Goal: Task Accomplishment & Management: Manage account settings

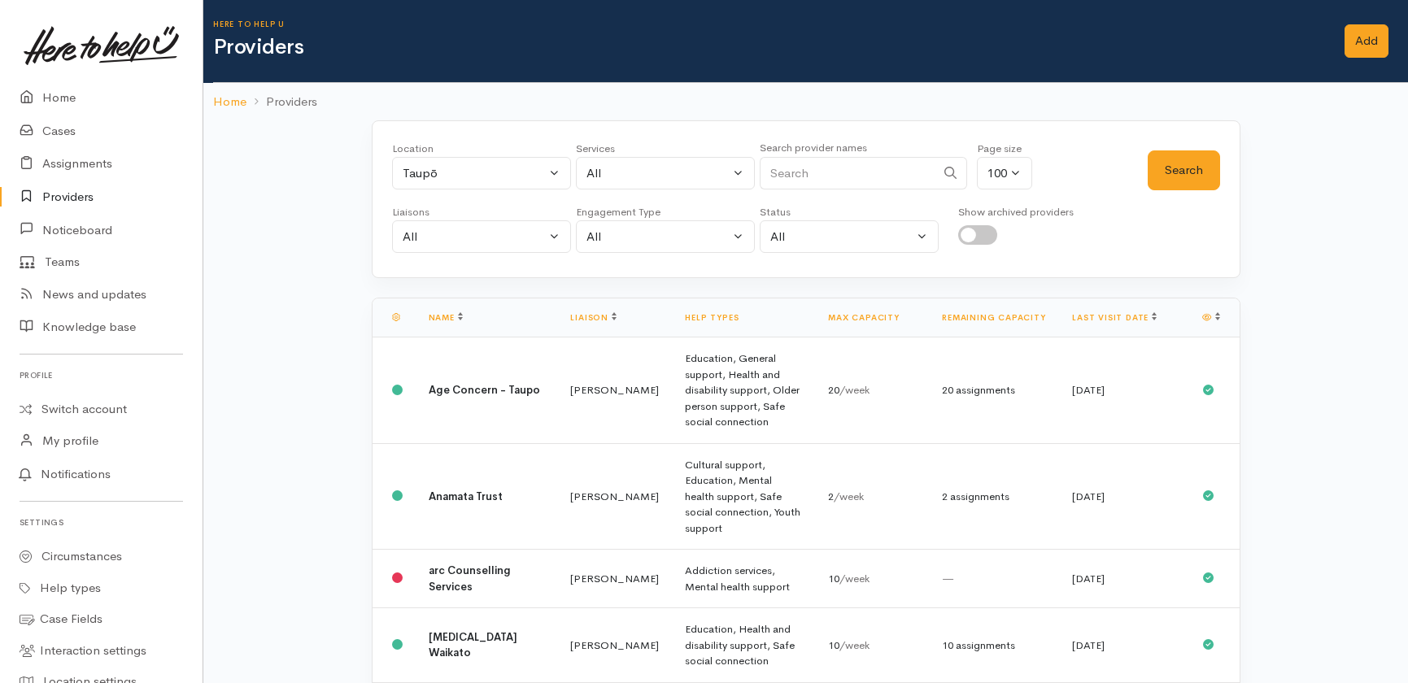
select select "null"
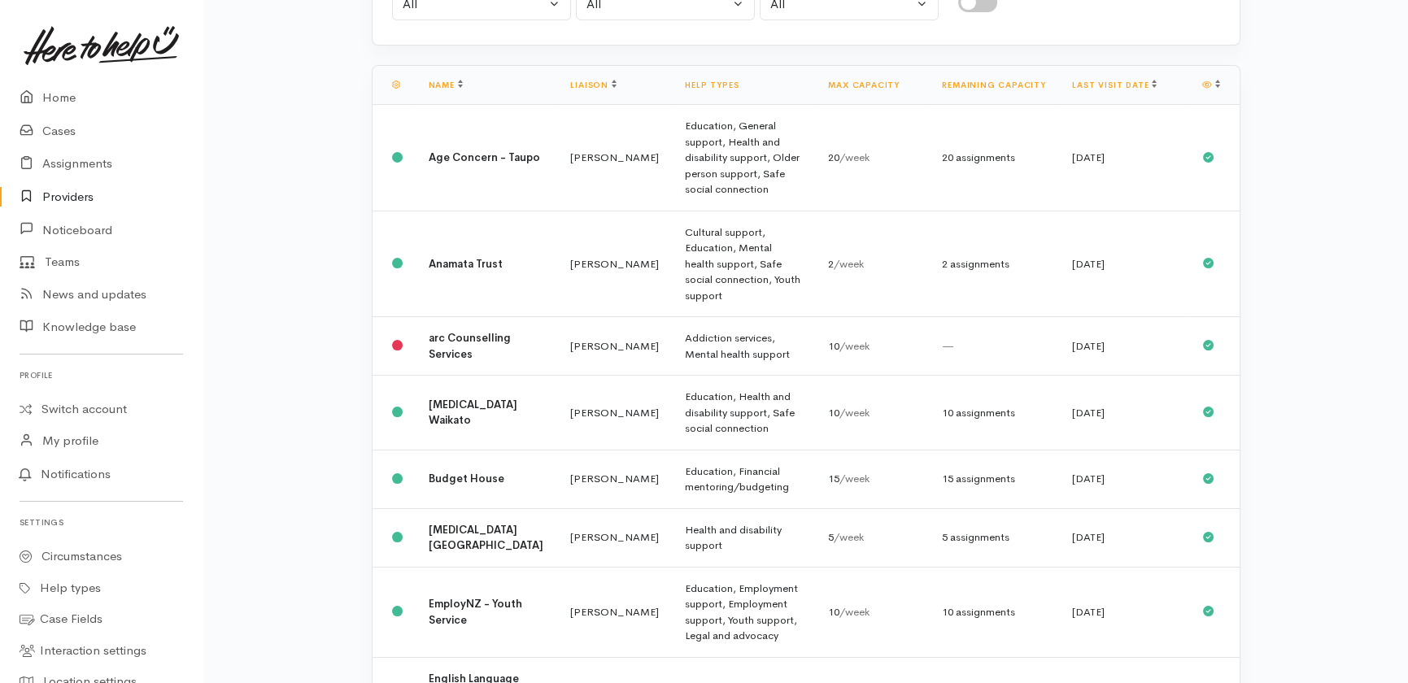
scroll to position [233, 0]
click at [447, 449] on td "Budget House" at bounding box center [487, 478] width 142 height 59
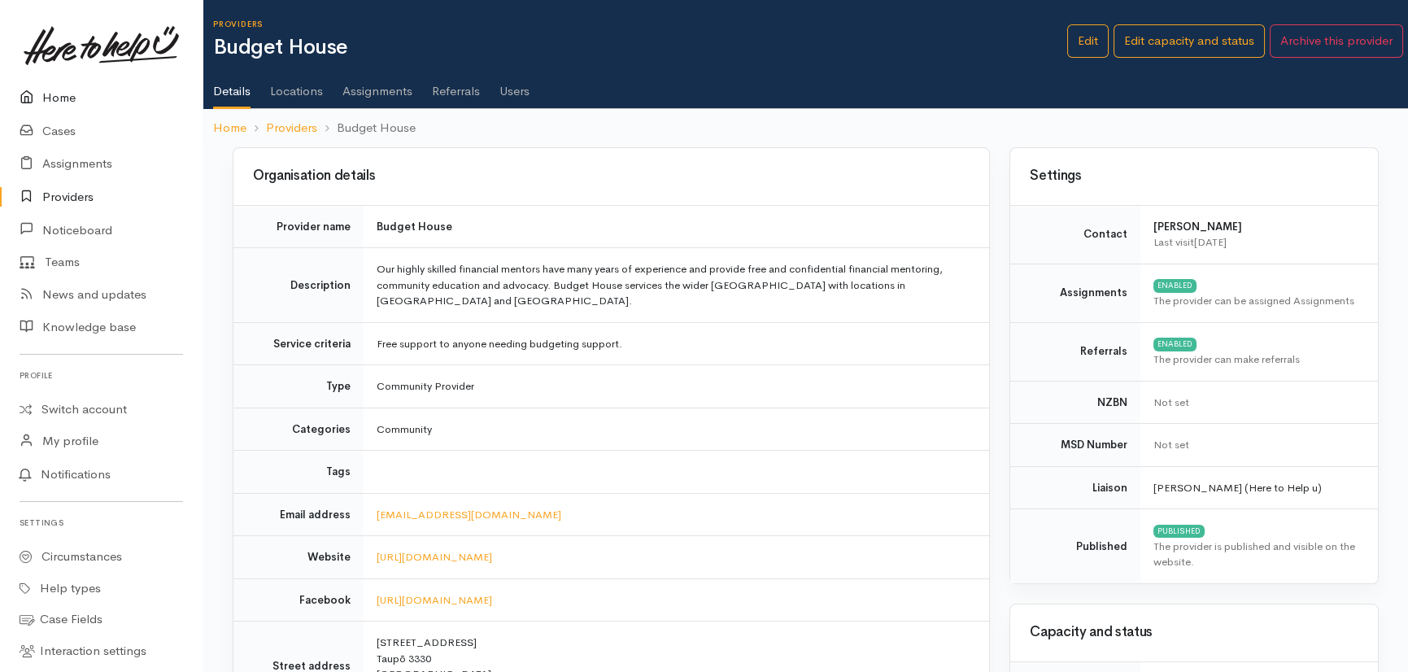
click at [57, 90] on link "Home" at bounding box center [101, 97] width 202 height 33
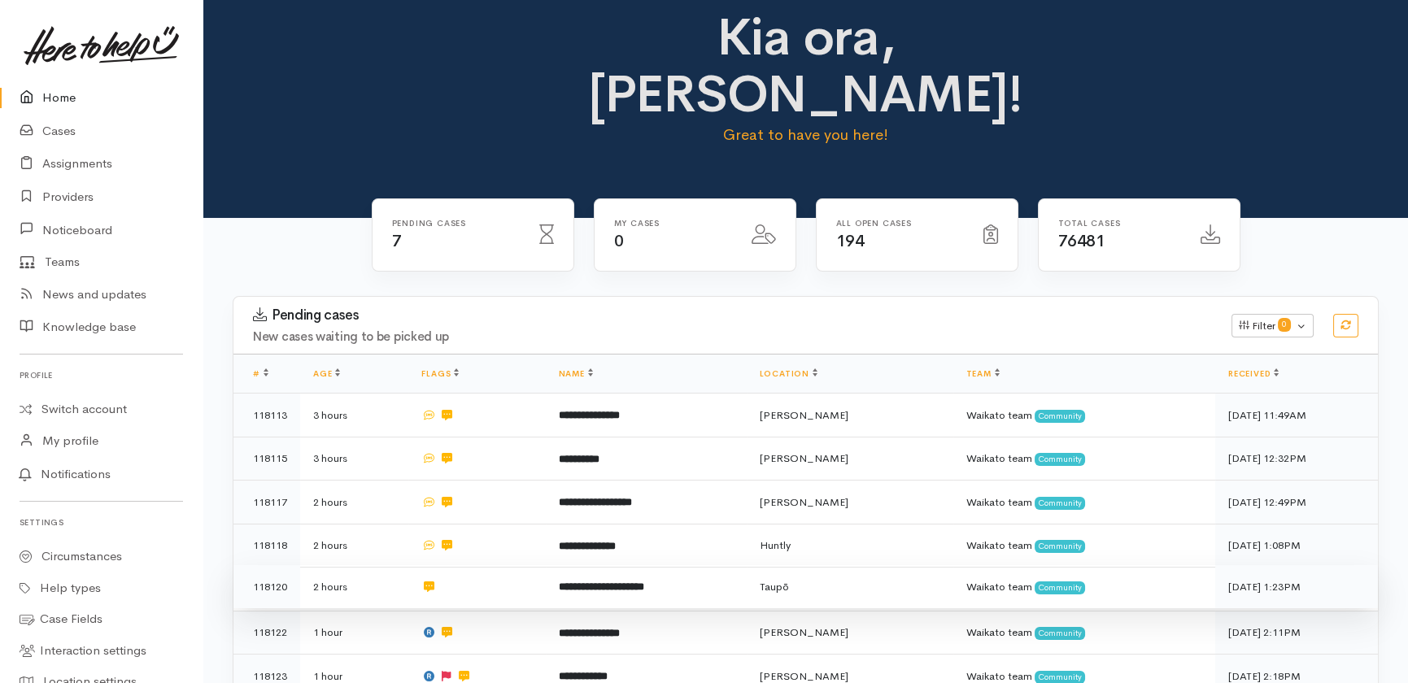
scroll to position [23, 0]
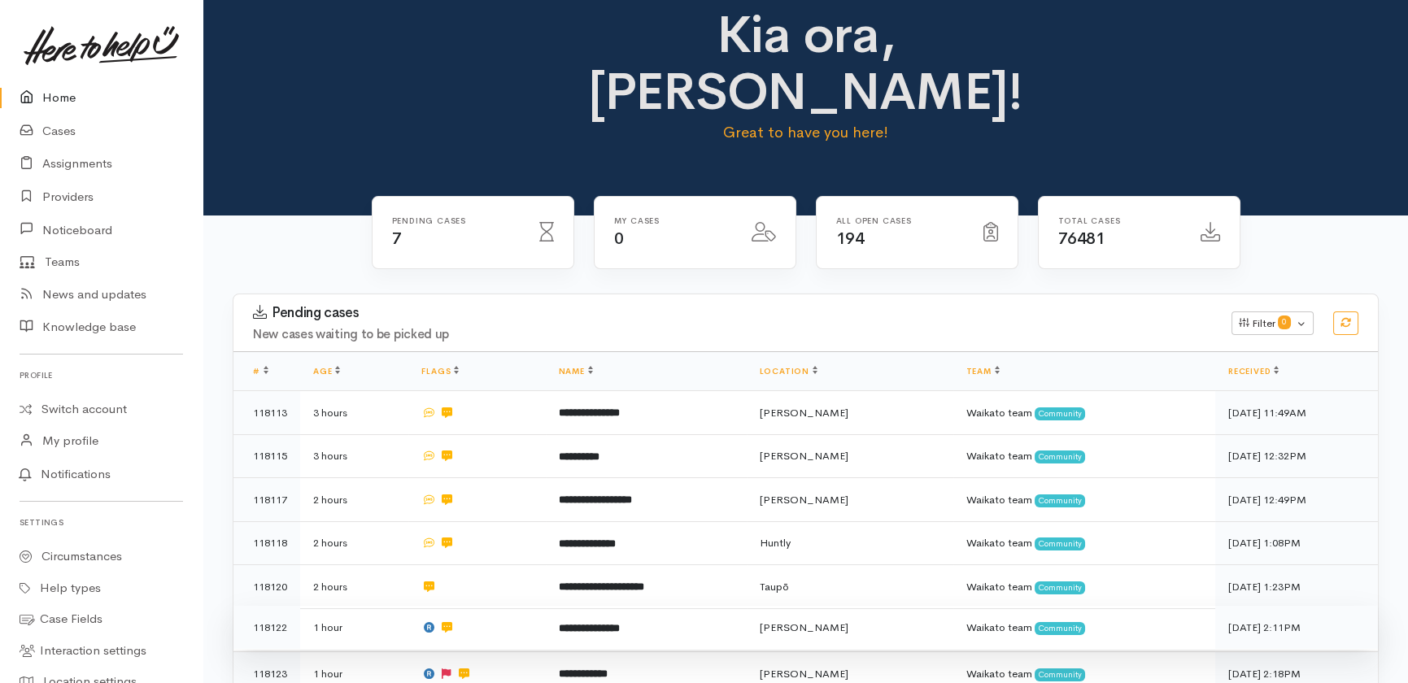
click at [582, 606] on td "**********" at bounding box center [646, 628] width 201 height 44
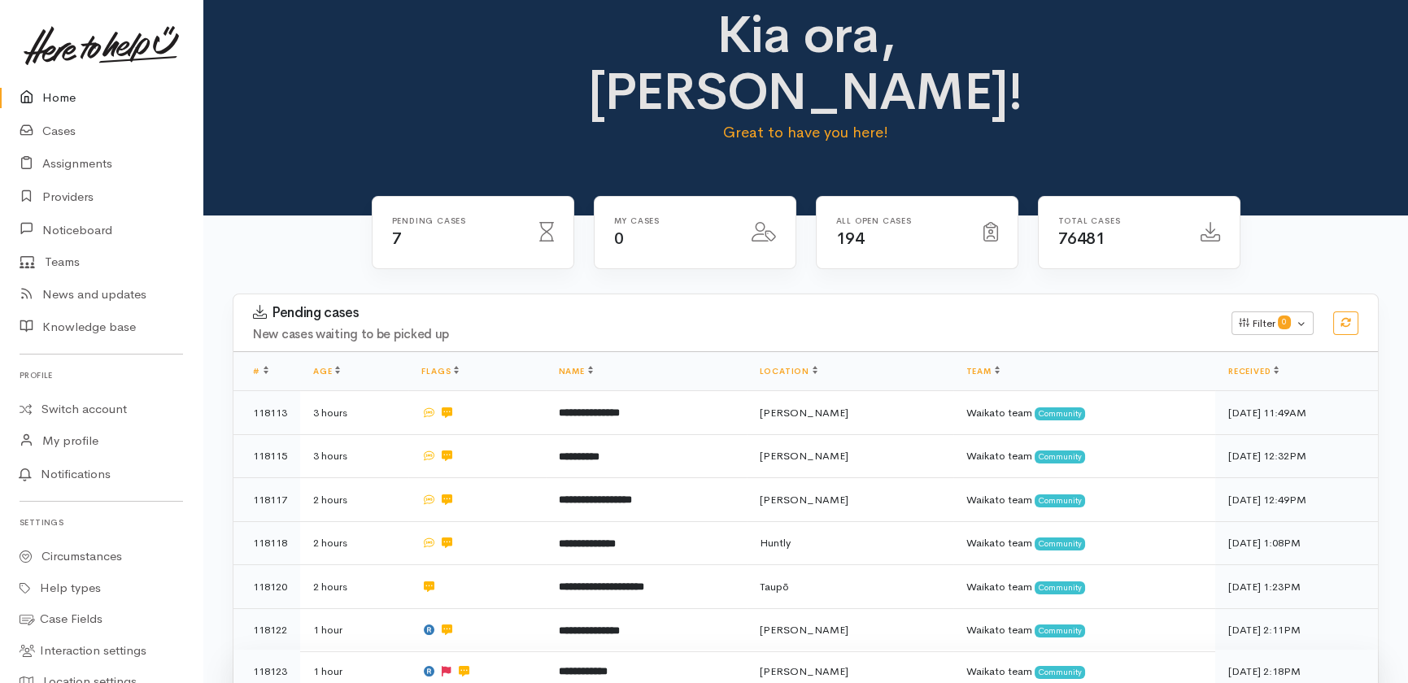
click at [598, 666] on b "**********" at bounding box center [583, 671] width 49 height 11
click at [57, 94] on link "Home" at bounding box center [101, 97] width 202 height 33
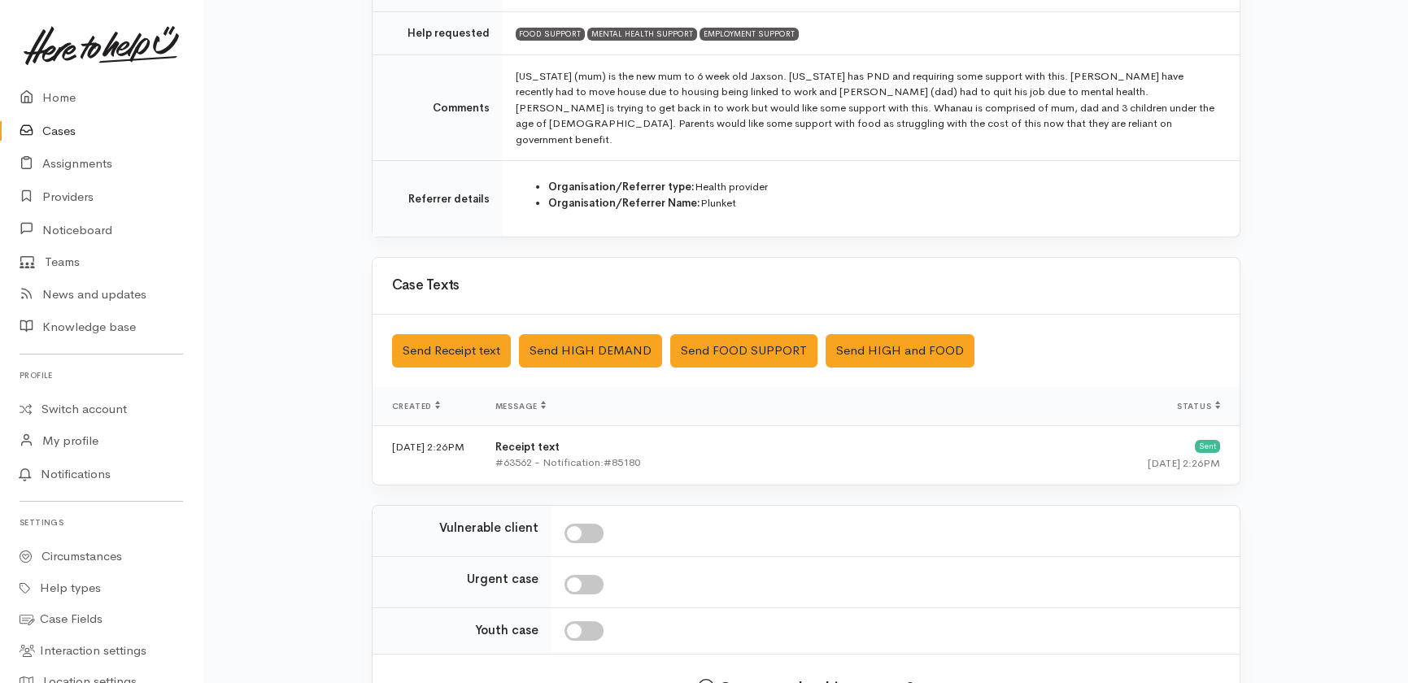
scroll to position [362, 0]
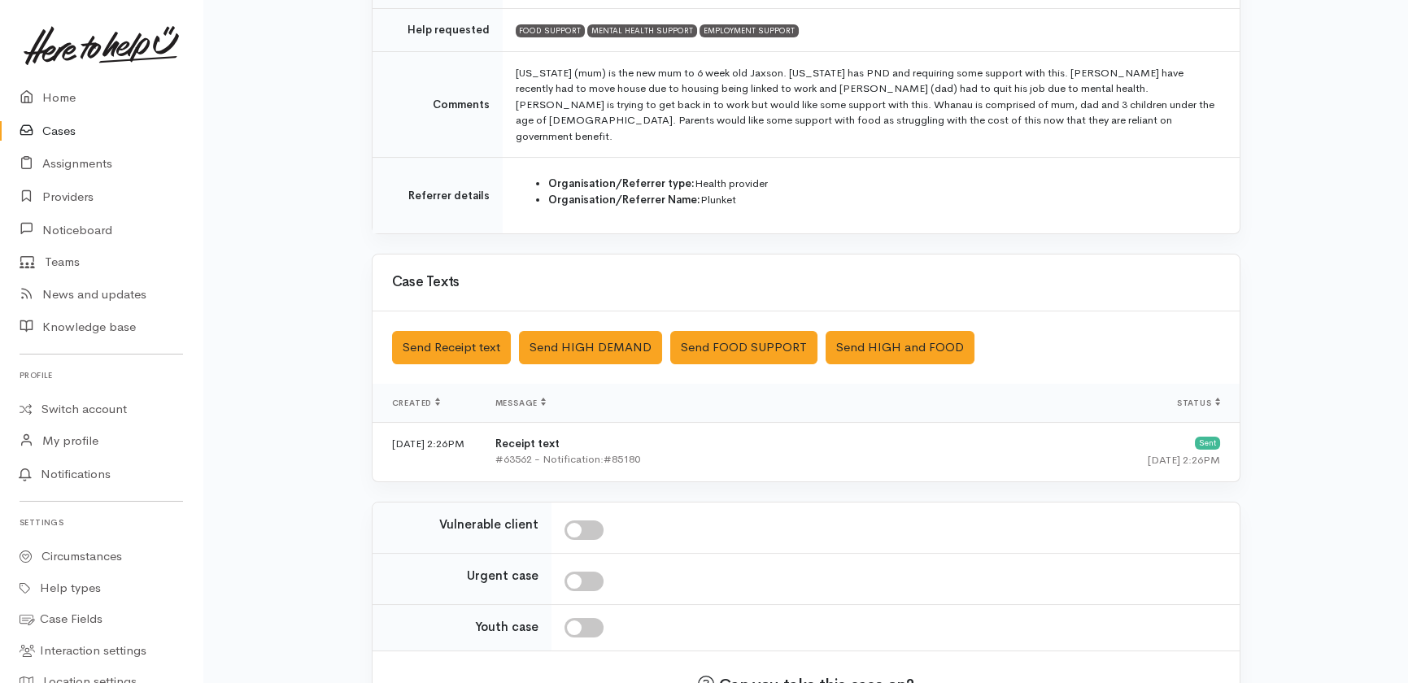
click at [590, 520] on input "checkbox" at bounding box center [583, 530] width 39 height 20
checkbox input "true"
click at [67, 94] on link "Home" at bounding box center [101, 97] width 202 height 33
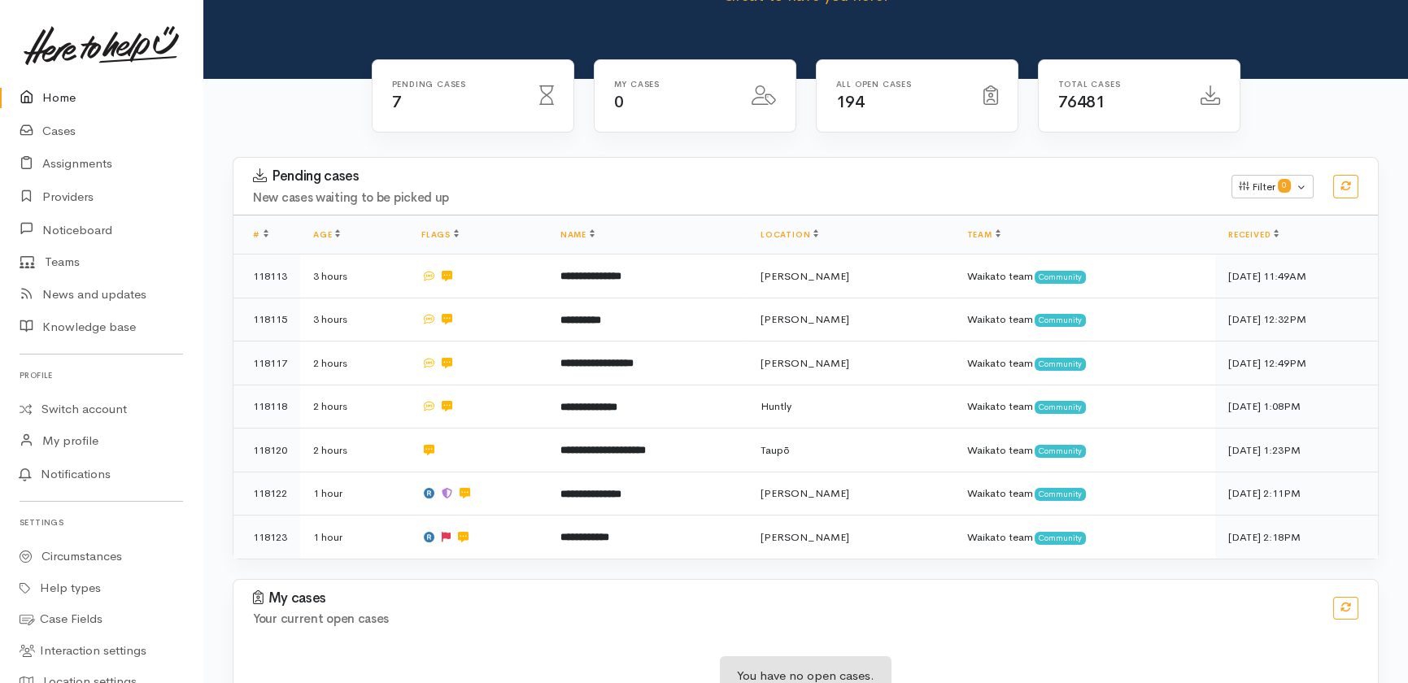
scroll to position [168, 0]
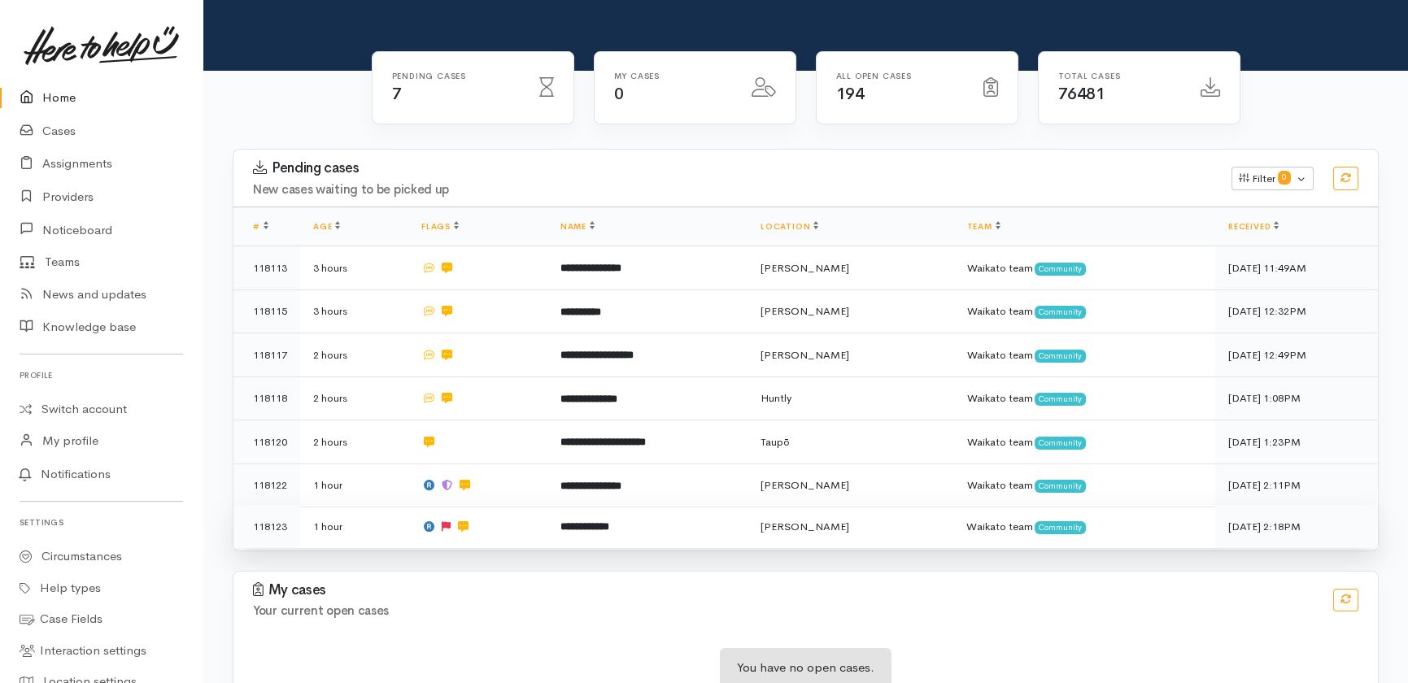
click at [579, 521] on b "**********" at bounding box center [584, 526] width 49 height 11
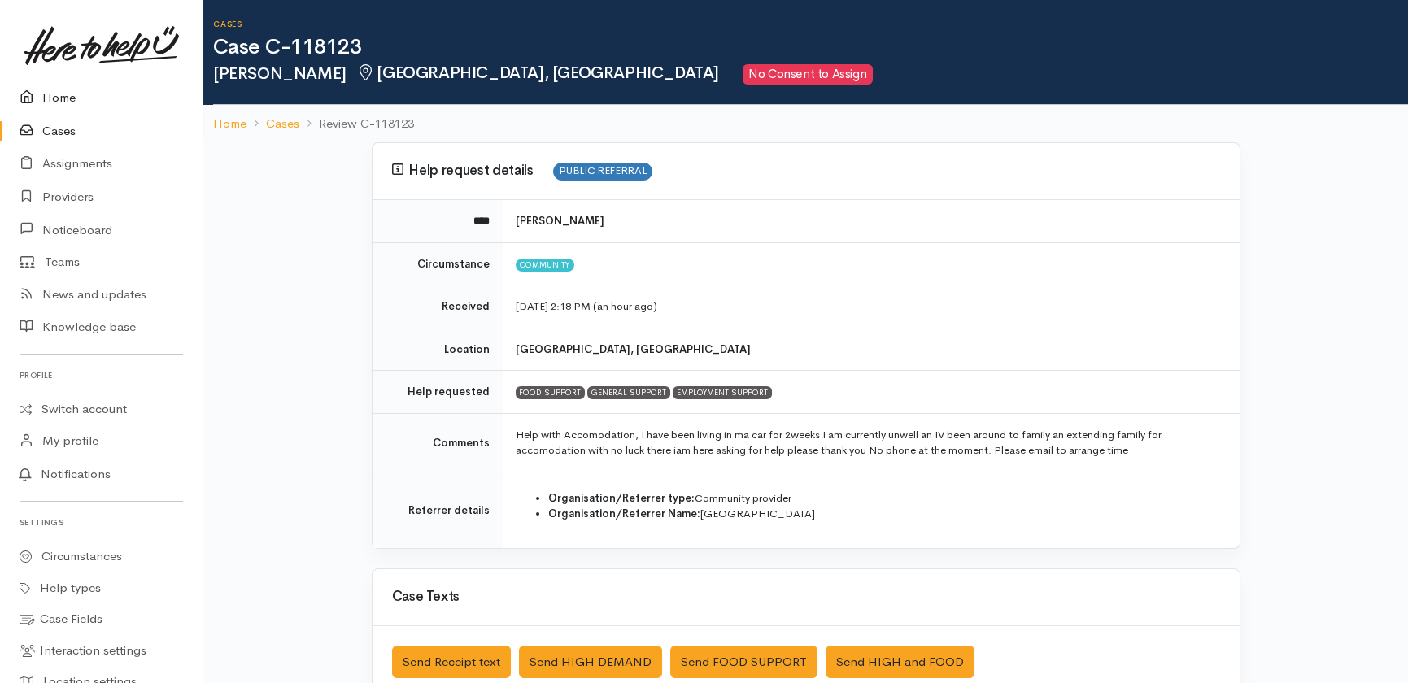
click at [48, 102] on link "Home" at bounding box center [101, 97] width 202 height 33
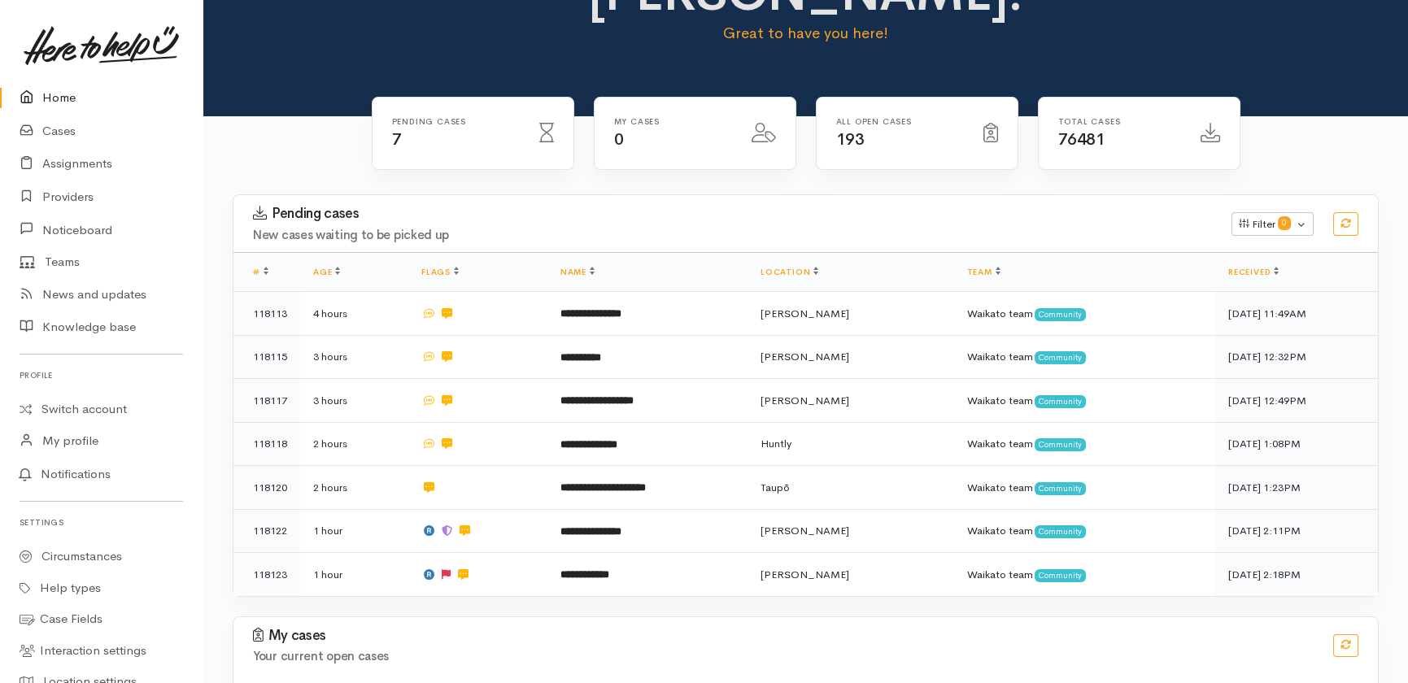
scroll to position [122, 0]
click at [65, 129] on link "Cases" at bounding box center [101, 131] width 202 height 33
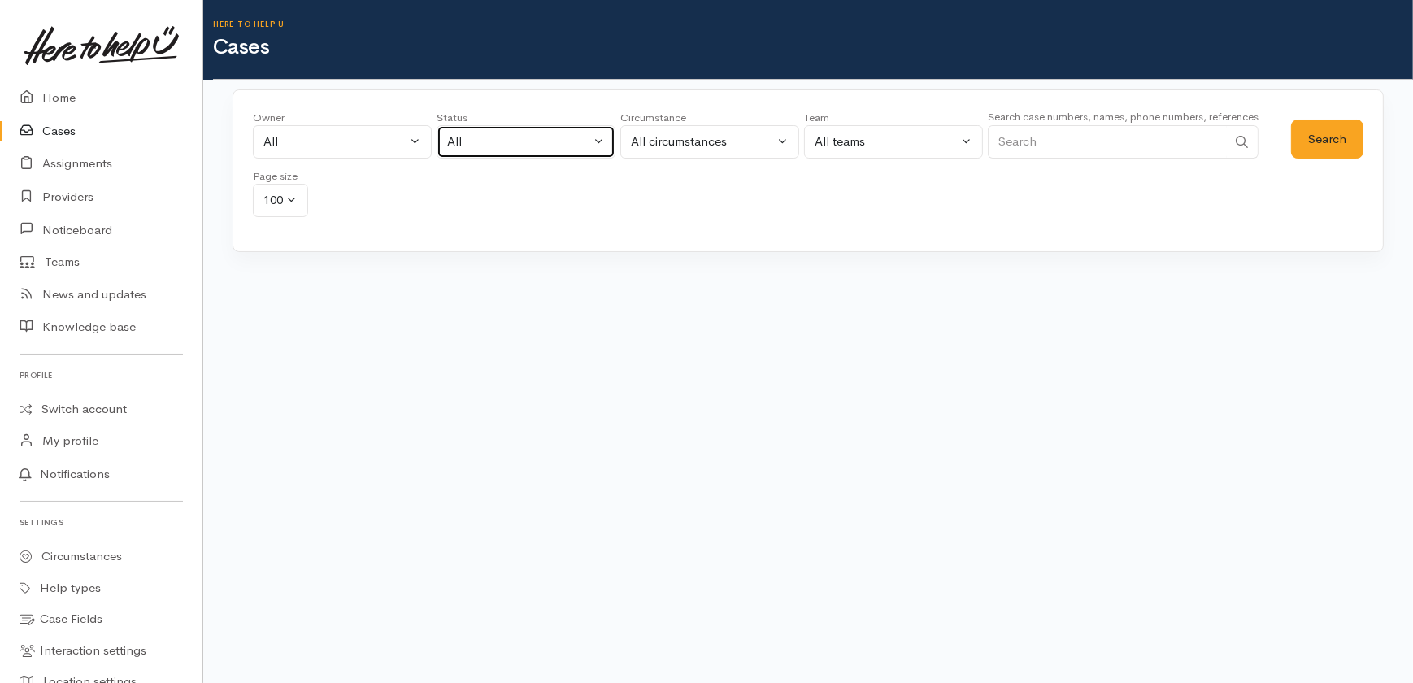
click at [487, 131] on button "All" at bounding box center [526, 141] width 179 height 33
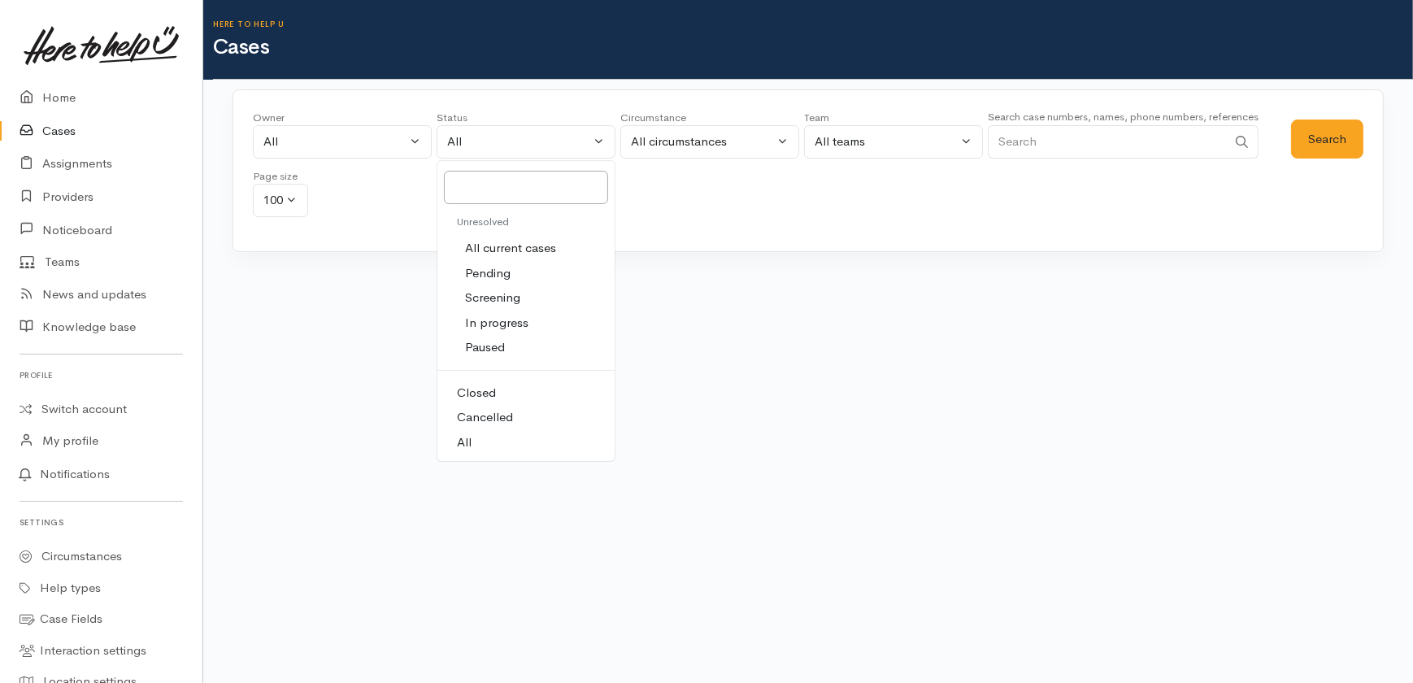
click at [488, 242] on span "All current cases" at bounding box center [510, 248] width 91 height 19
select select "Unresolved"
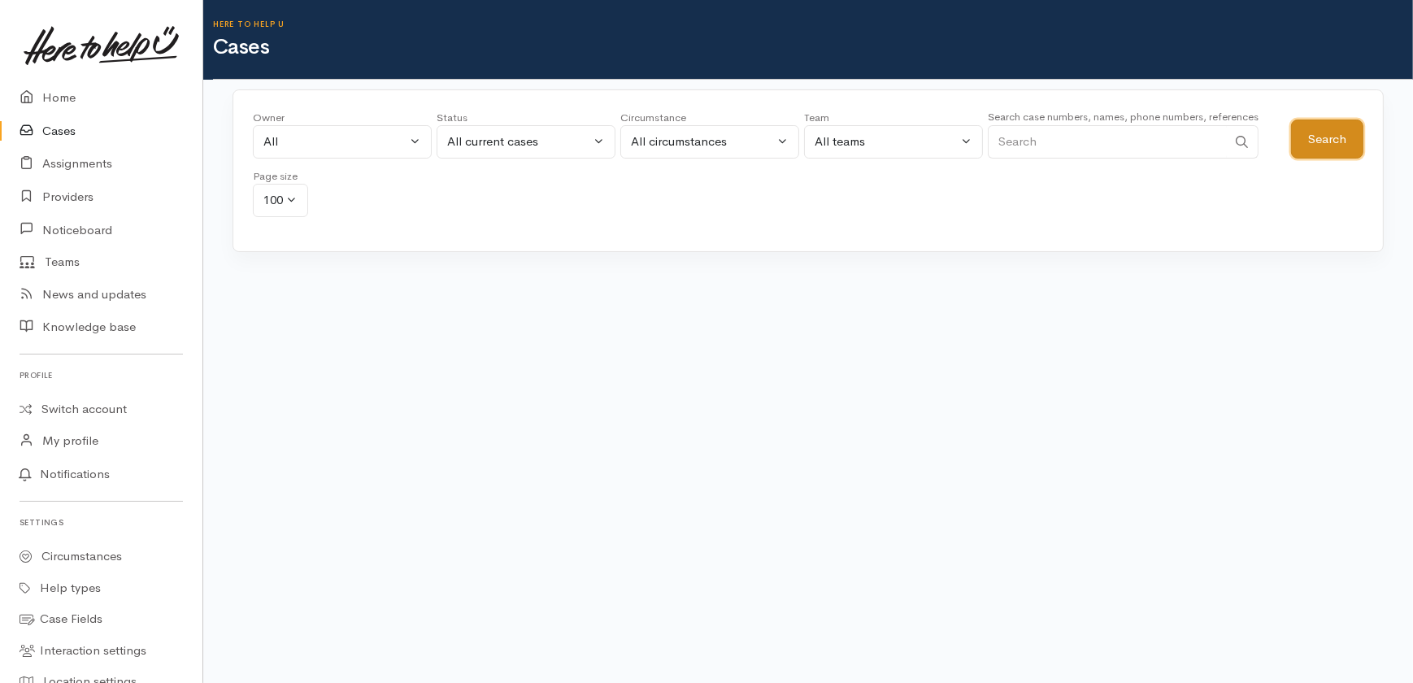
click at [1322, 139] on button "Search" at bounding box center [1327, 140] width 72 height 40
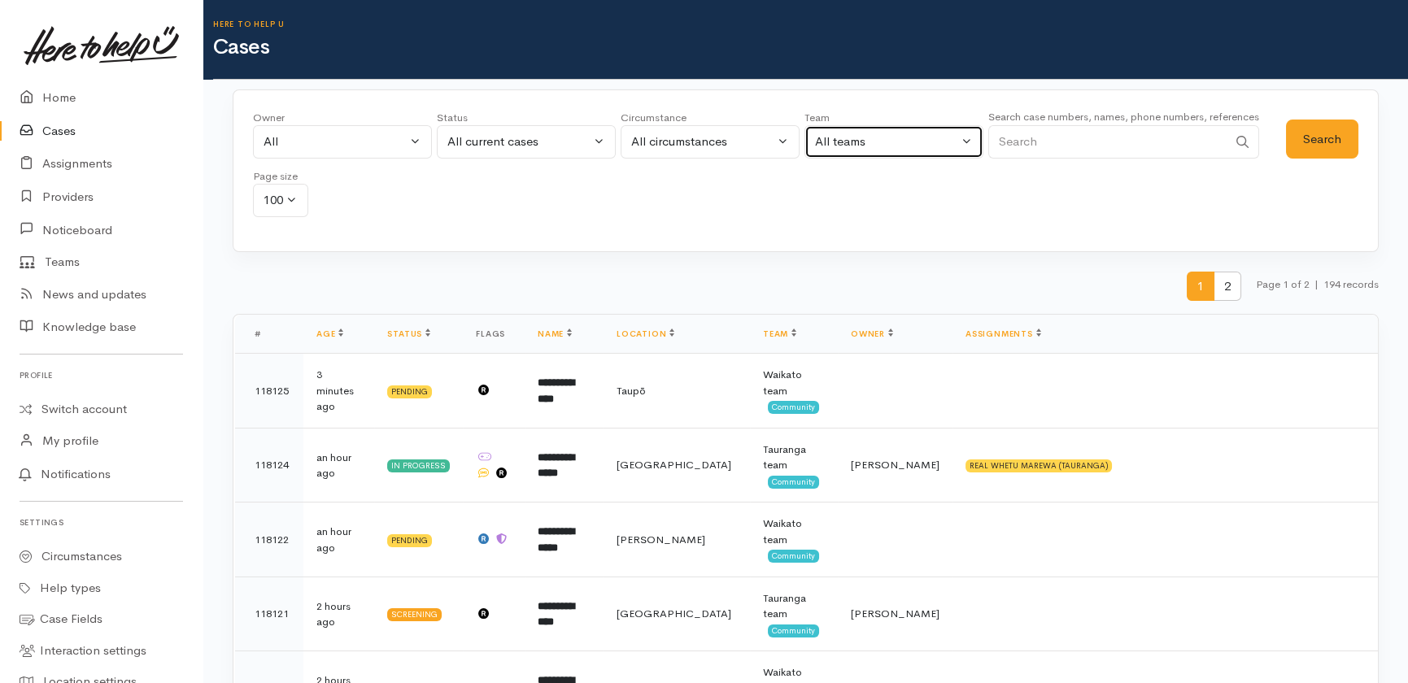
click at [888, 139] on div "All teams" at bounding box center [886, 142] width 143 height 19
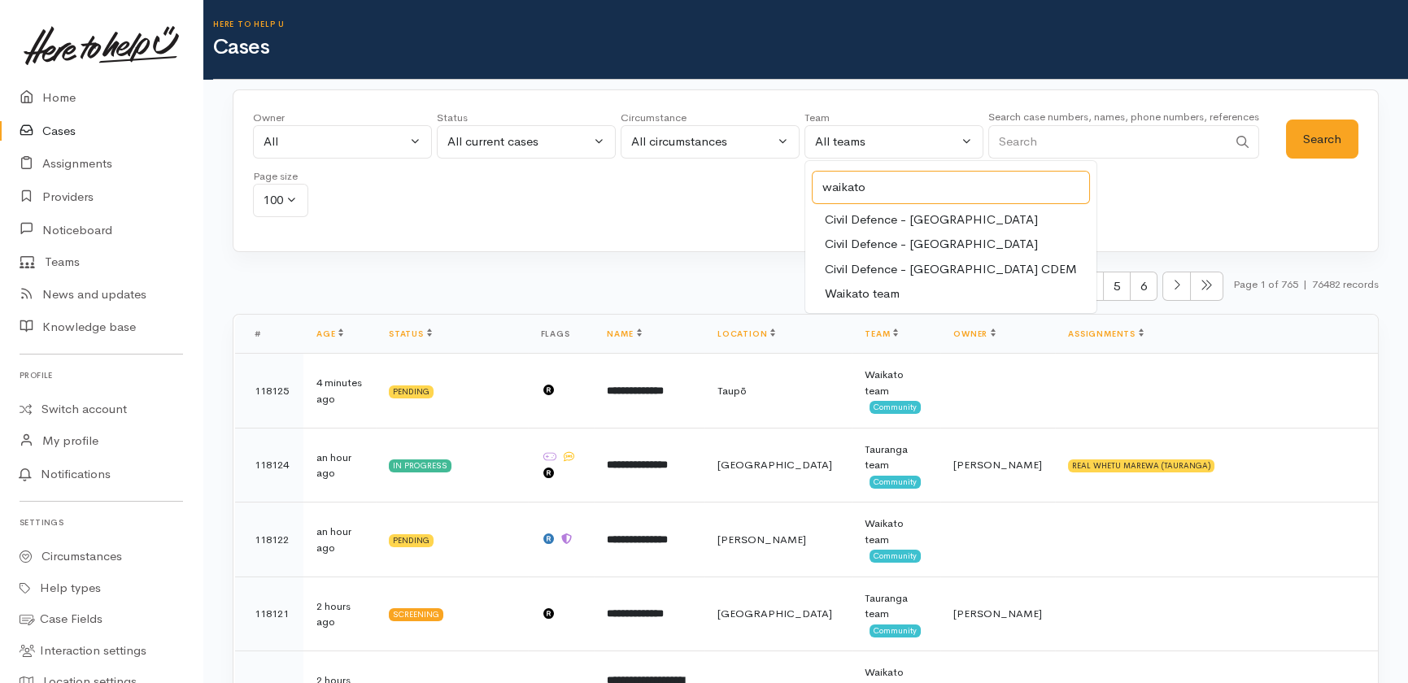
type input "waikato"
click at [882, 293] on span "Waikato team" at bounding box center [862, 294] width 75 height 19
select select "1"
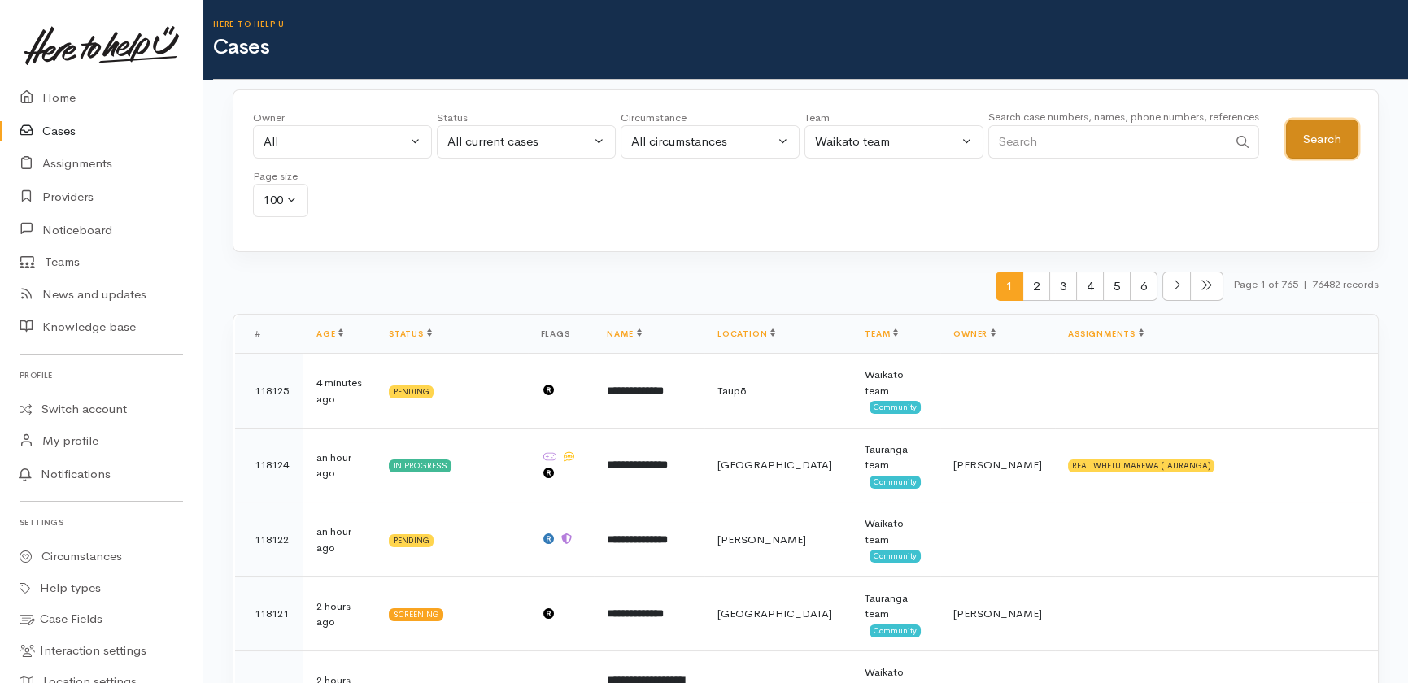
click at [1310, 135] on button "Search" at bounding box center [1322, 140] width 72 height 40
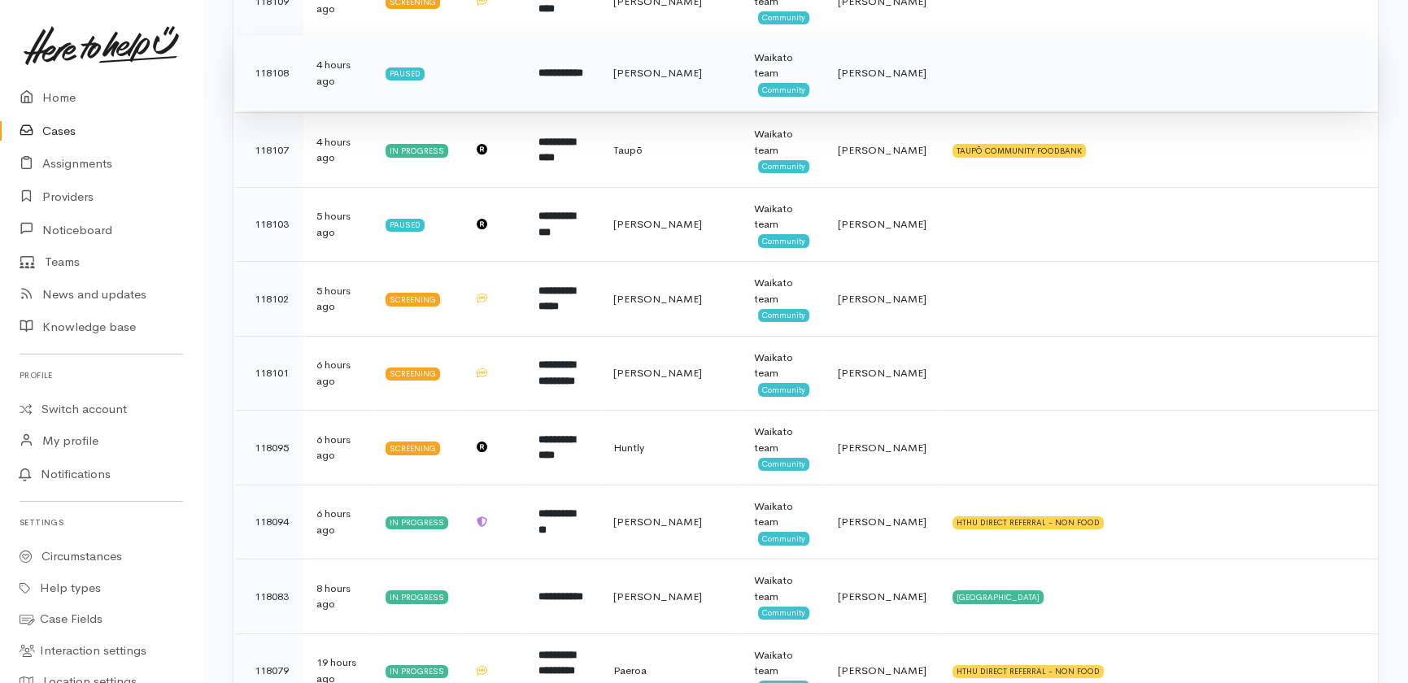
scroll to position [973, 0]
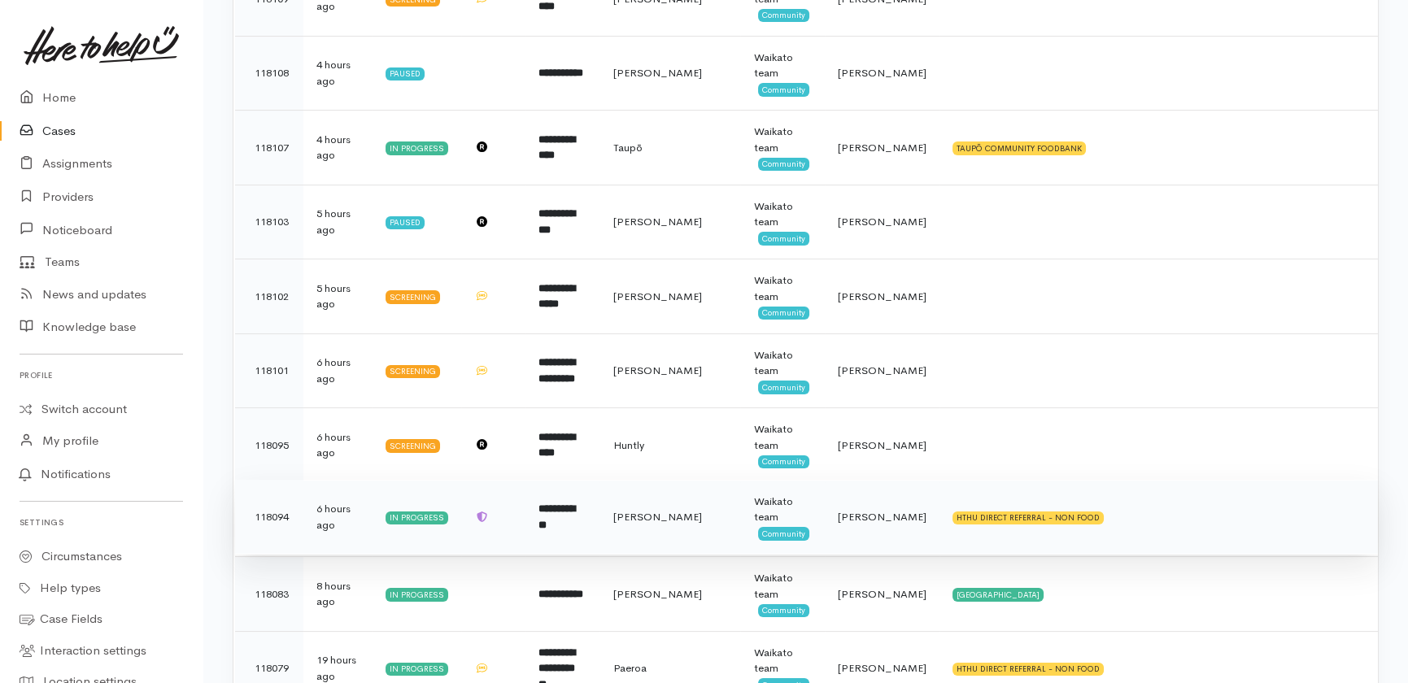
click at [342, 526] on td "6 hours ago" at bounding box center [337, 517] width 69 height 75
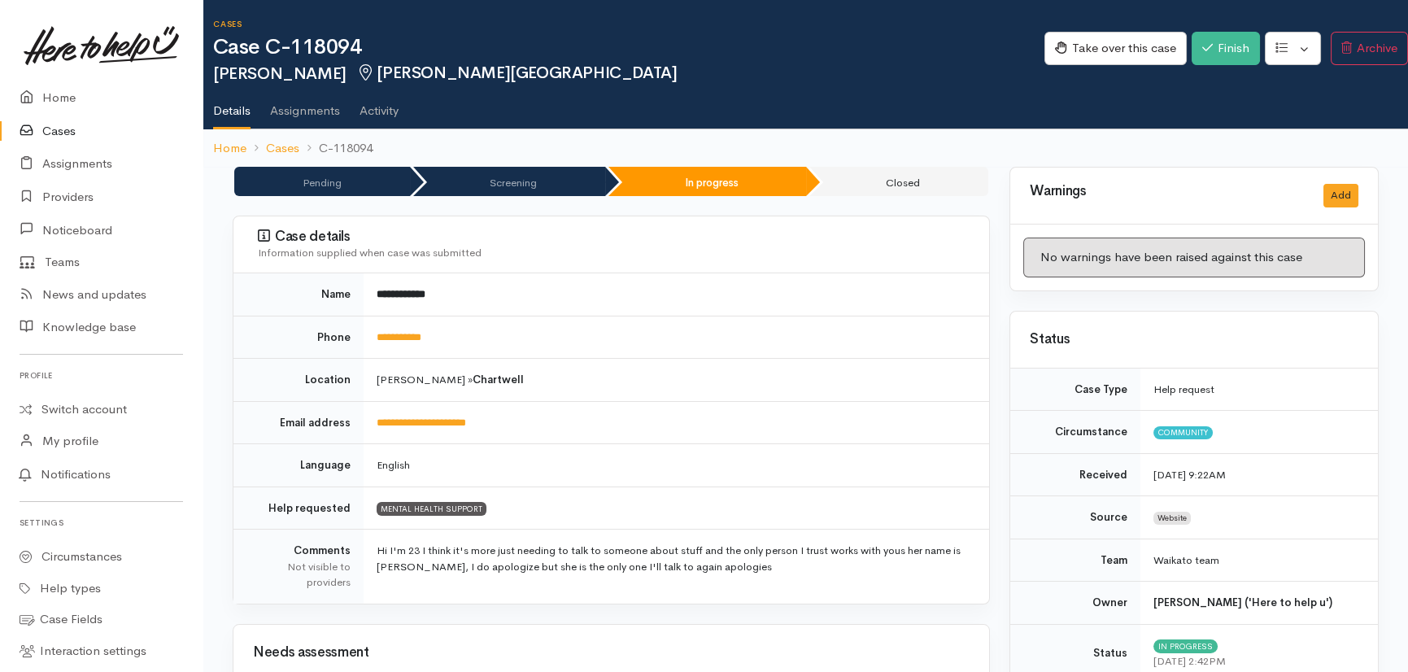
click at [56, 127] on link "Cases" at bounding box center [101, 131] width 202 height 33
click at [375, 118] on link "Activity" at bounding box center [378, 105] width 39 height 46
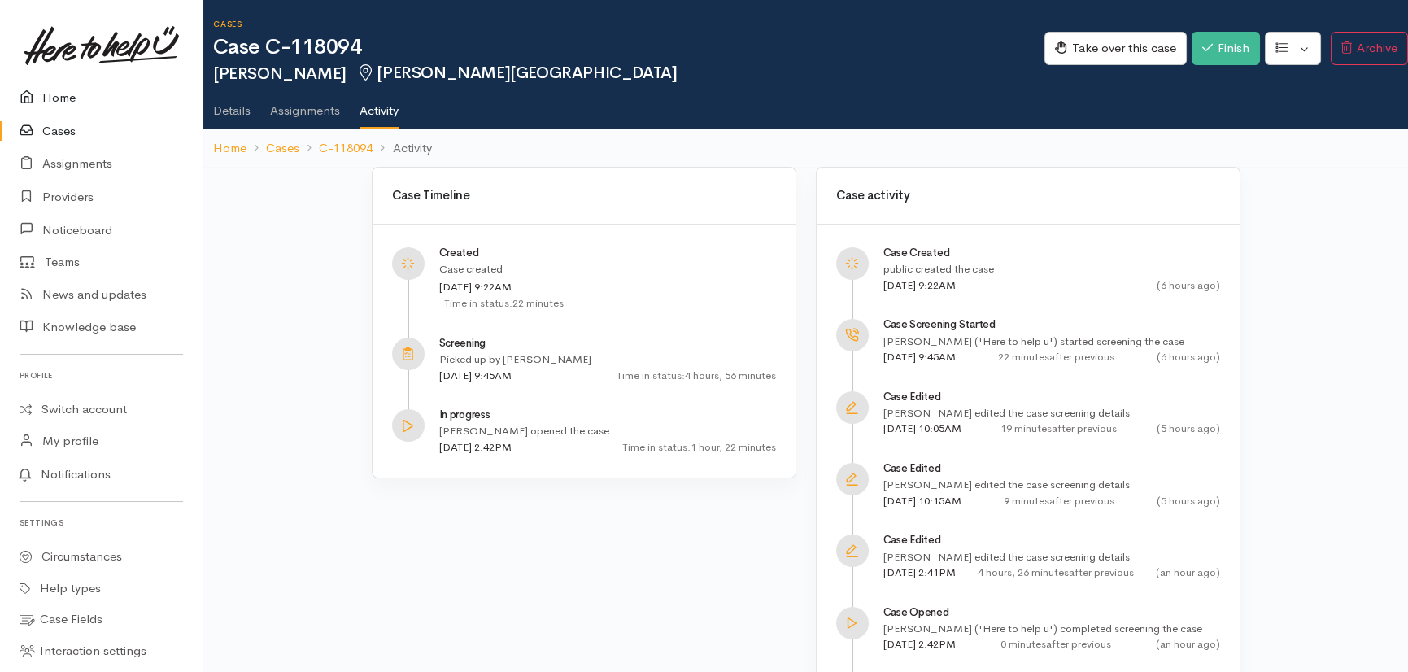
click at [59, 96] on link "Home" at bounding box center [101, 97] width 202 height 33
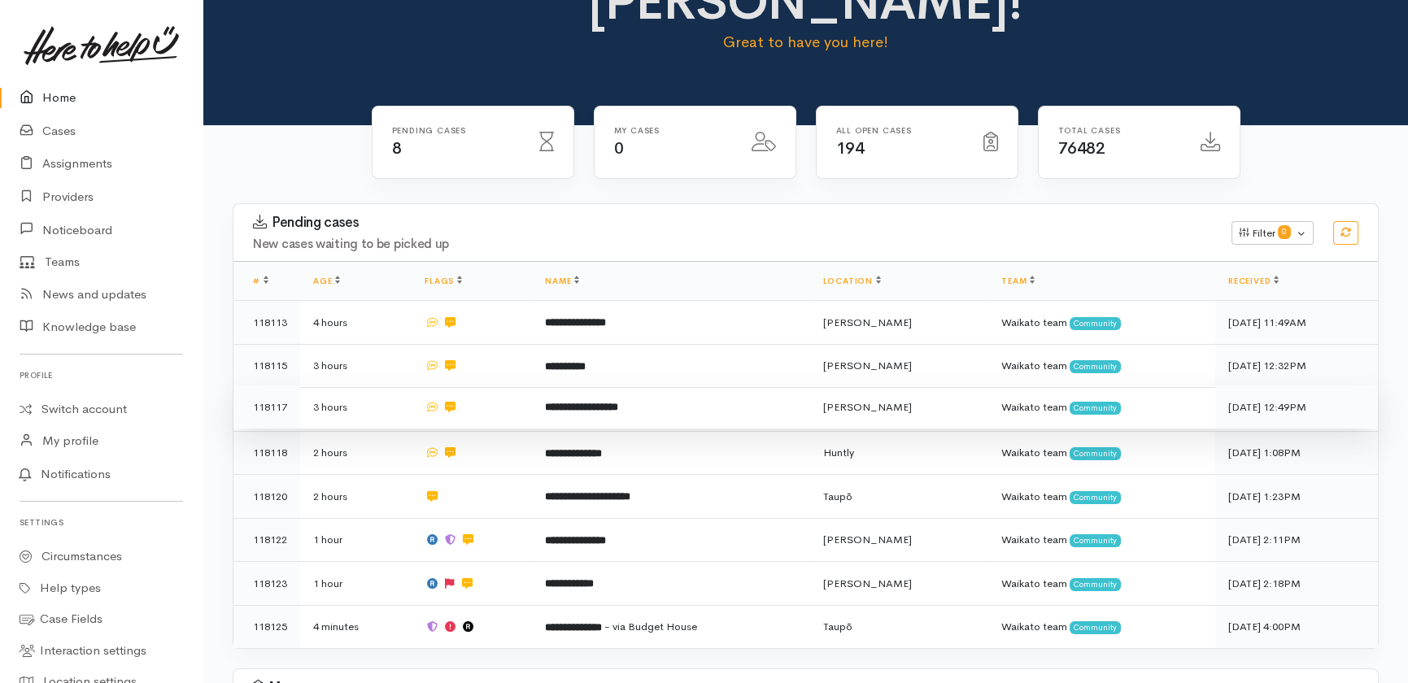
scroll to position [146, 0]
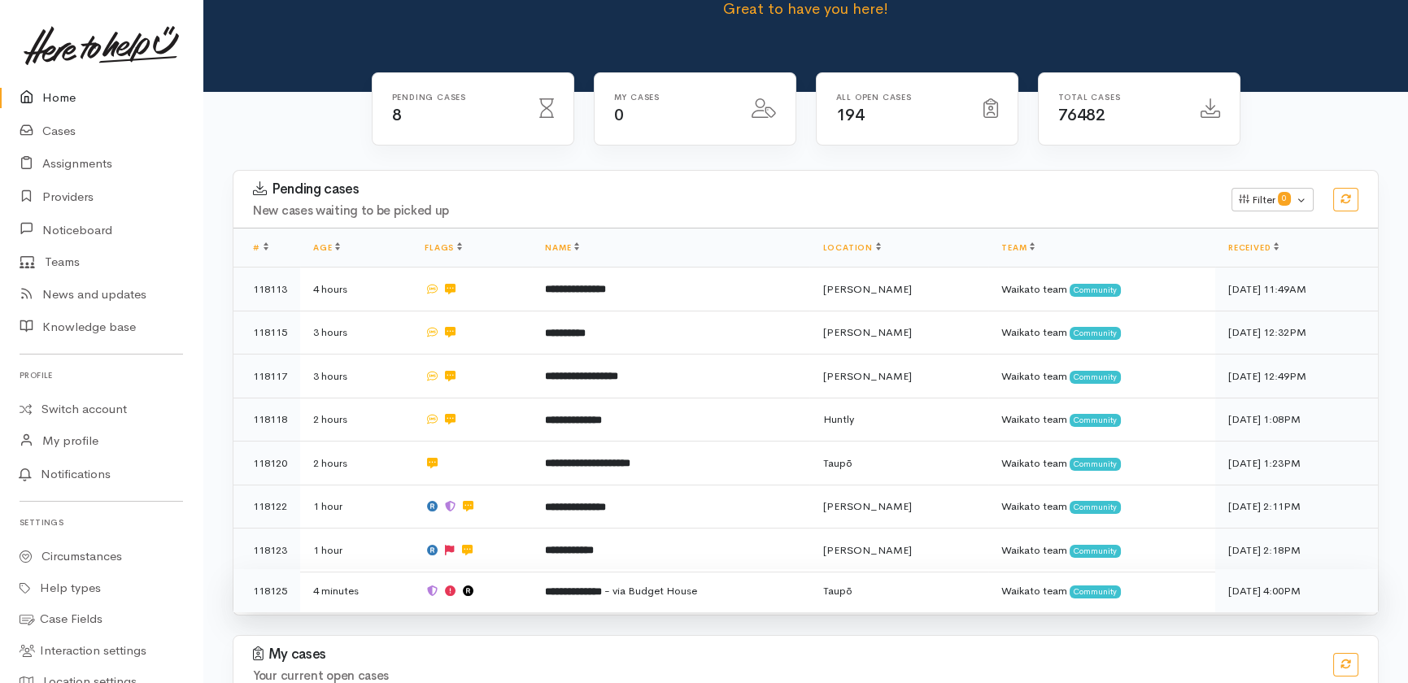
click at [750, 569] on td "**********" at bounding box center [670, 590] width 277 height 43
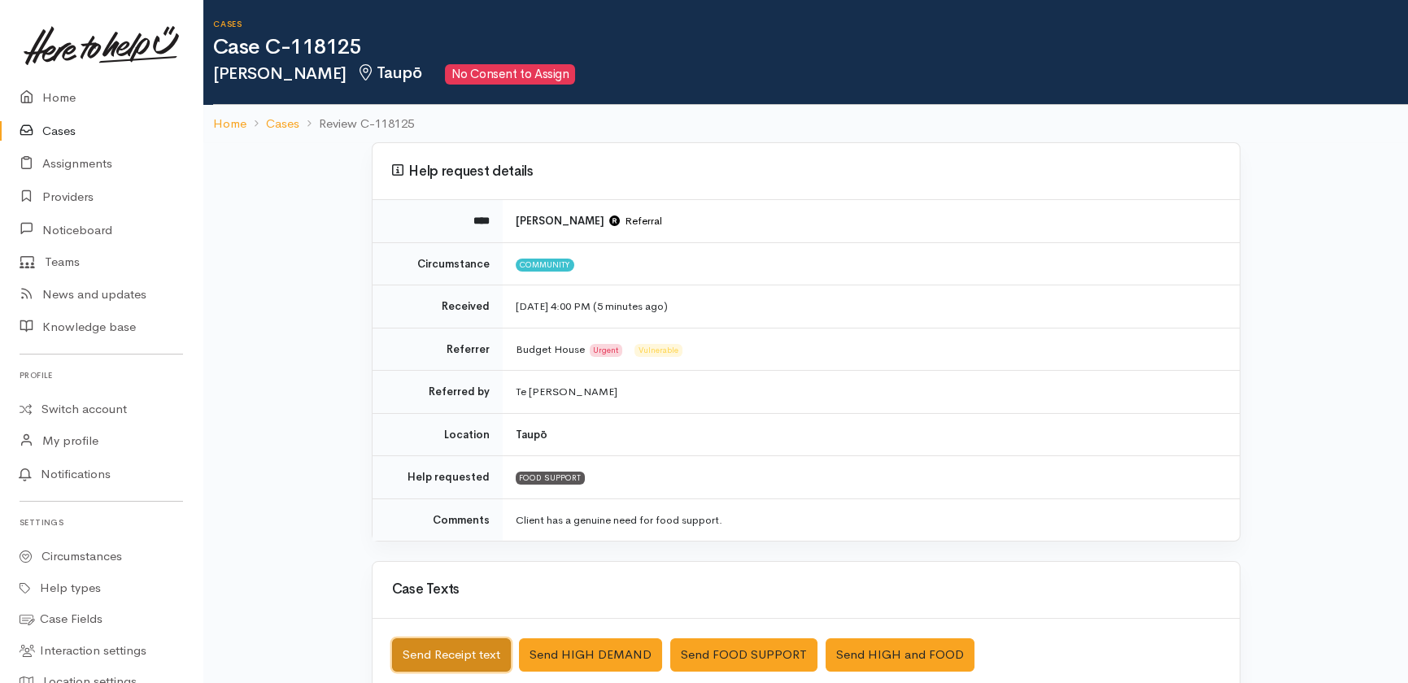
click at [446, 651] on button "Send Receipt text" at bounding box center [451, 654] width 119 height 33
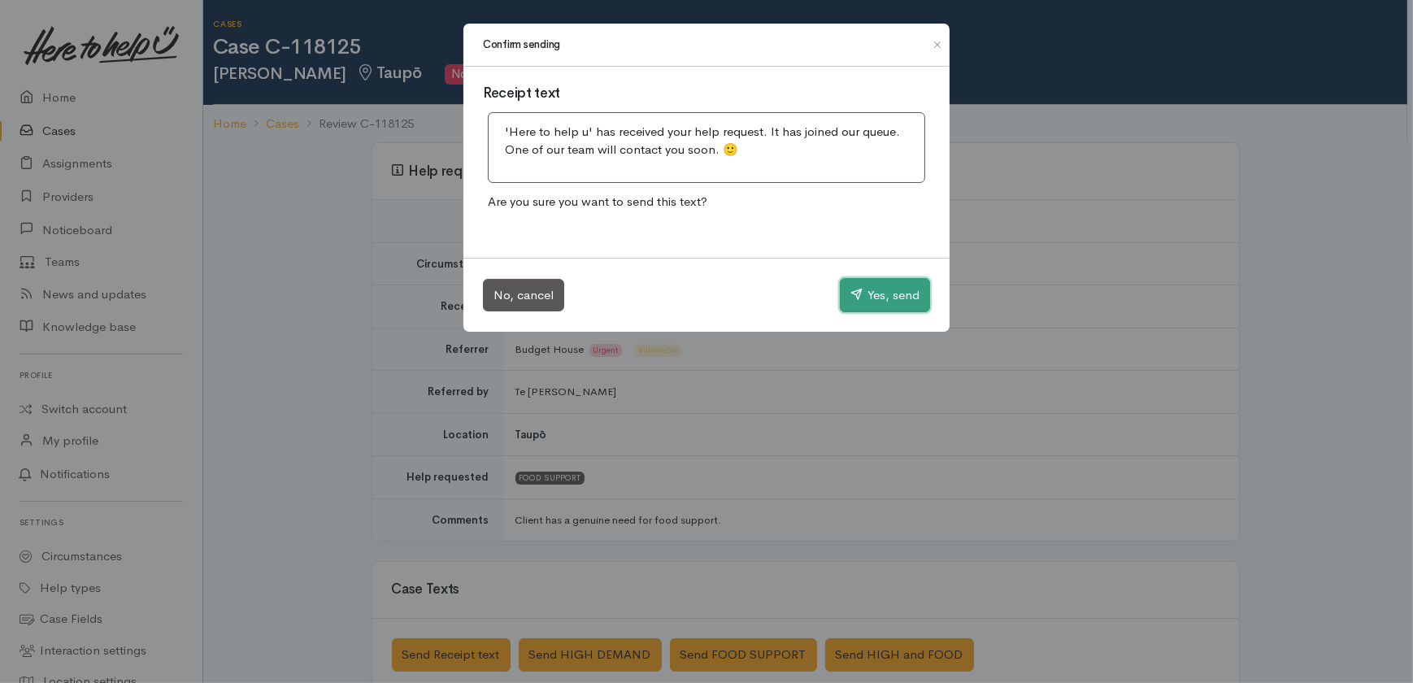
click at [897, 293] on button "Yes, send" at bounding box center [885, 295] width 90 height 34
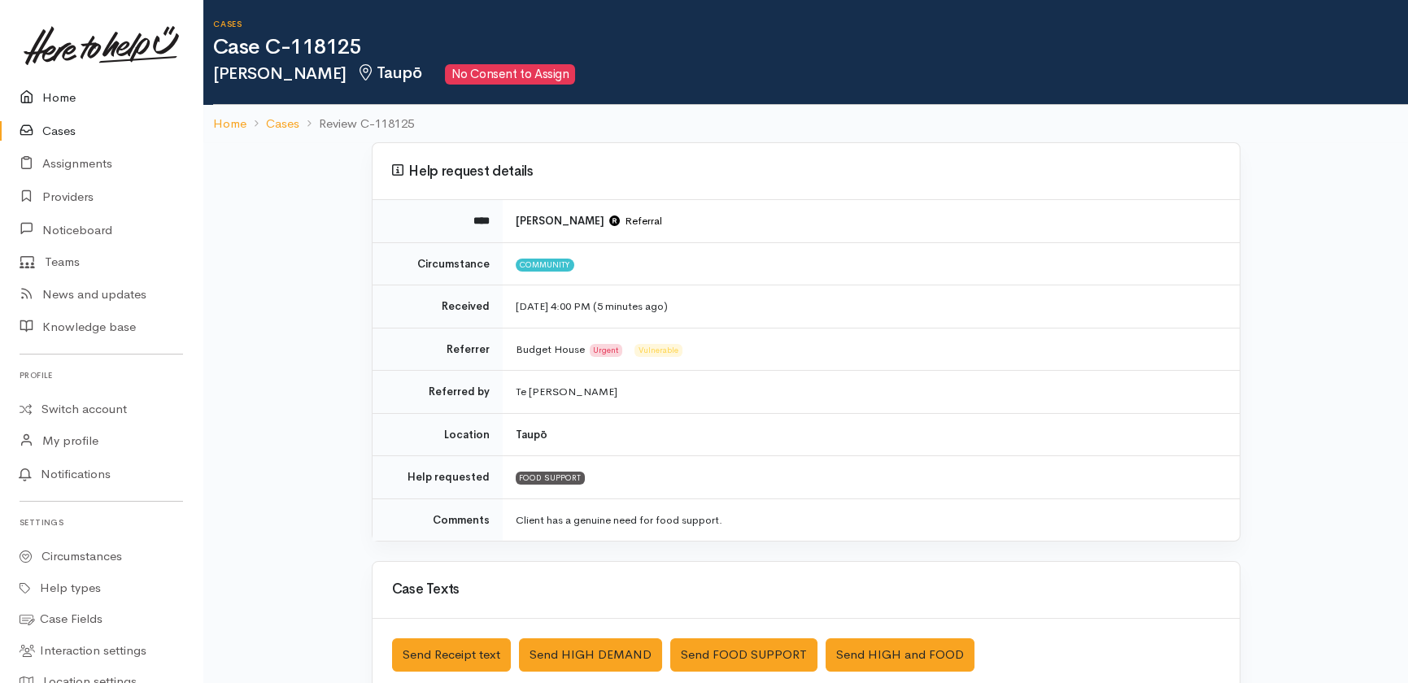
click at [54, 90] on link "Home" at bounding box center [101, 97] width 202 height 33
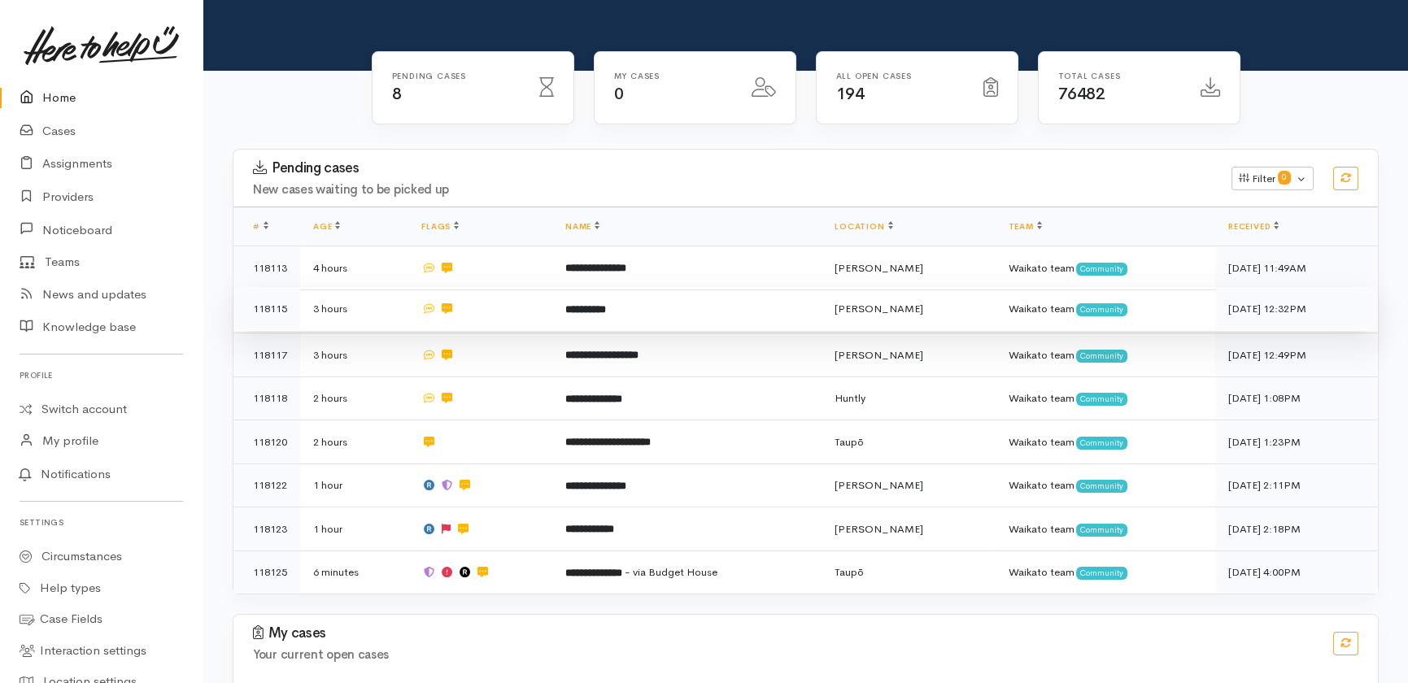
scroll to position [168, 0]
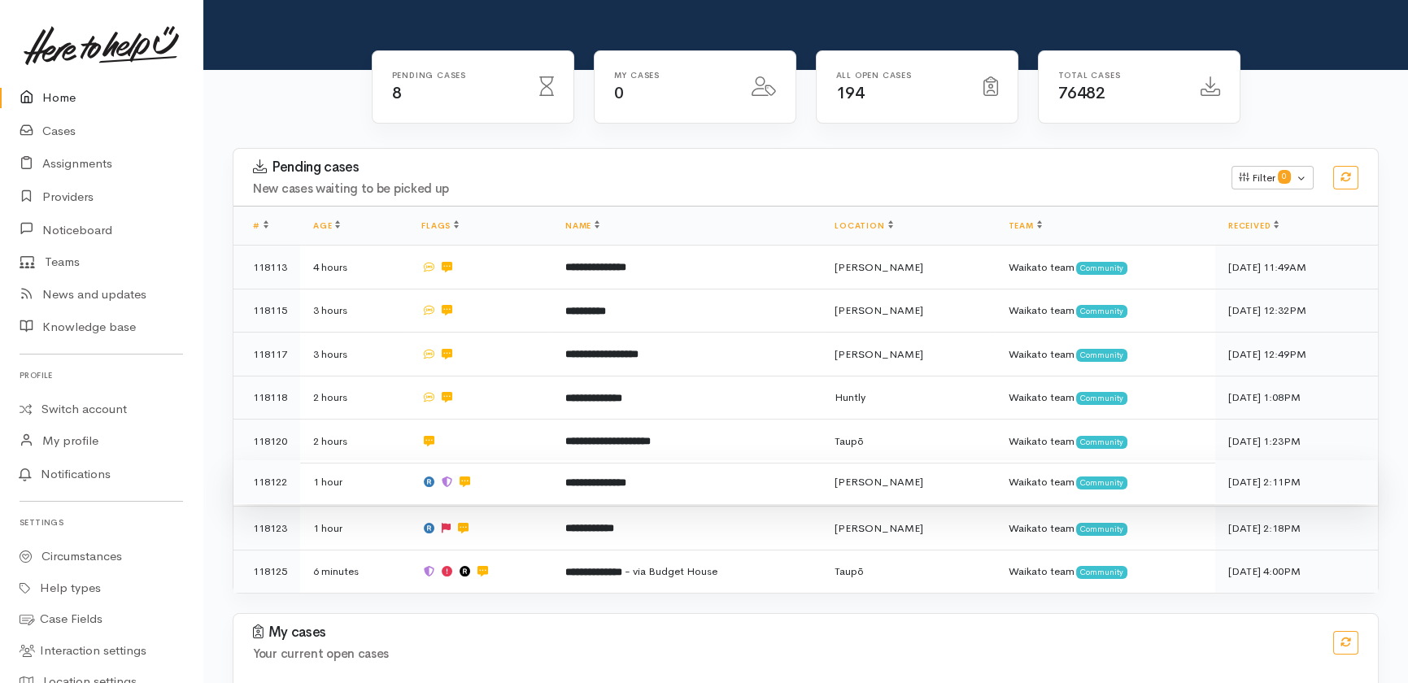
click at [626, 477] on b "**********" at bounding box center [595, 482] width 61 height 11
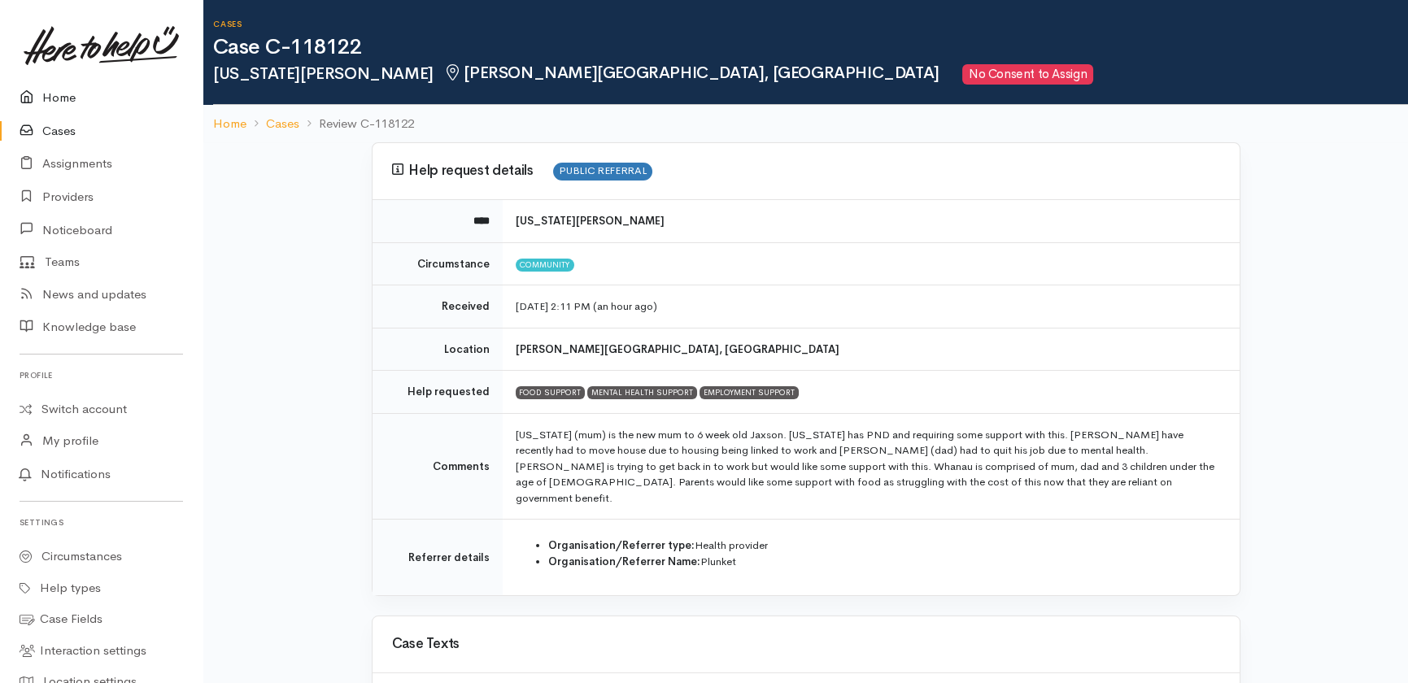
click at [51, 98] on link "Home" at bounding box center [101, 97] width 202 height 33
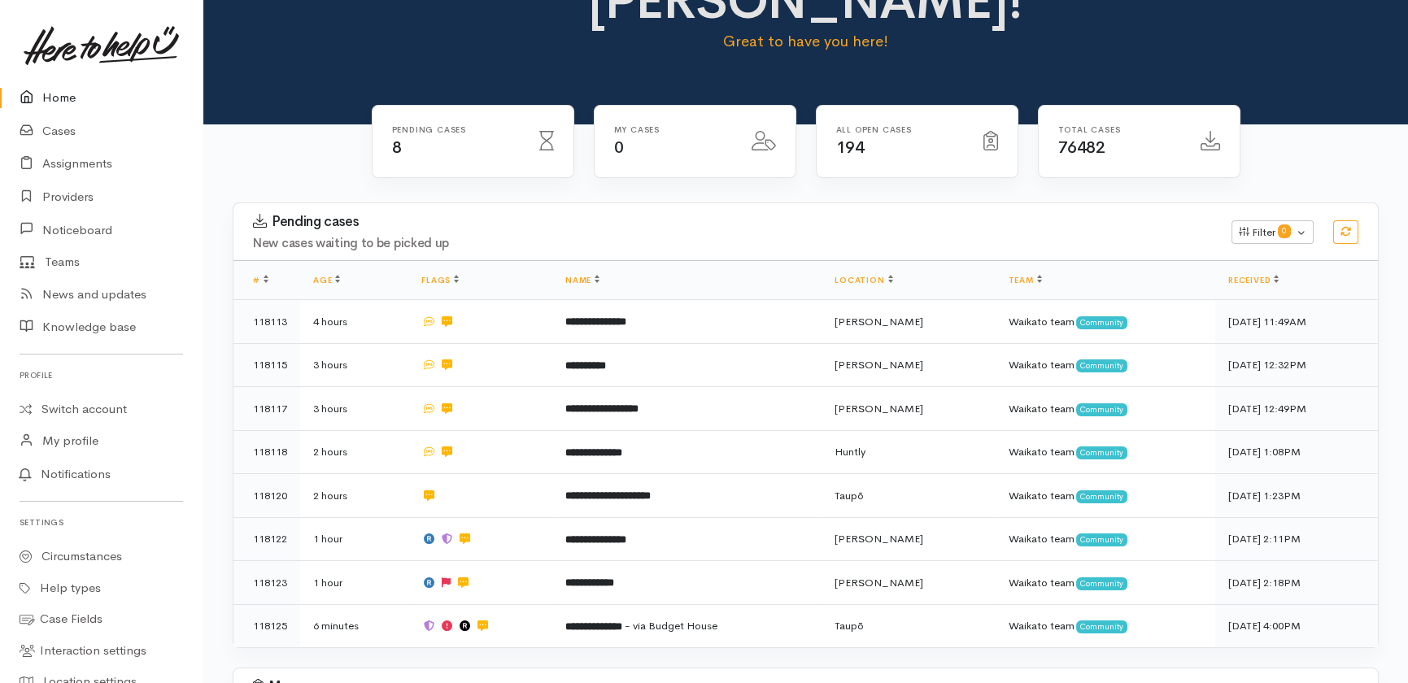
scroll to position [115, 0]
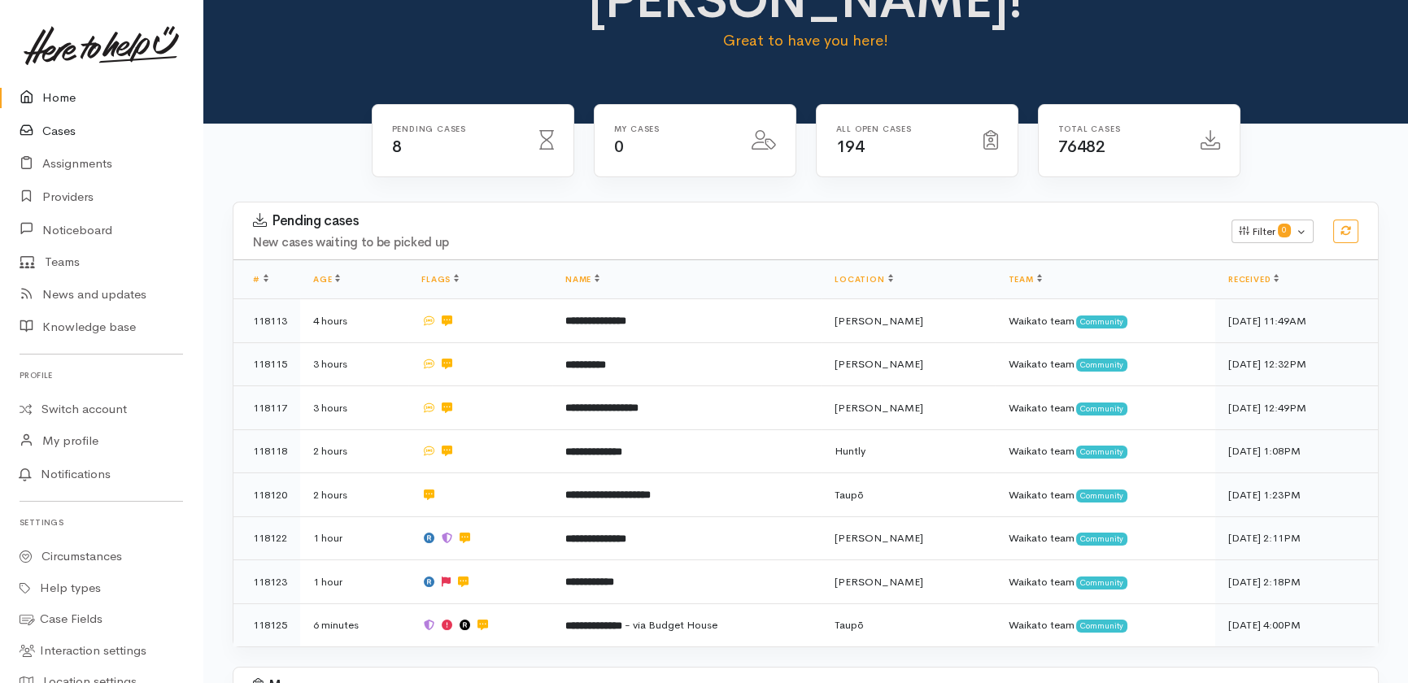
click at [56, 133] on link "Cases" at bounding box center [101, 131] width 202 height 33
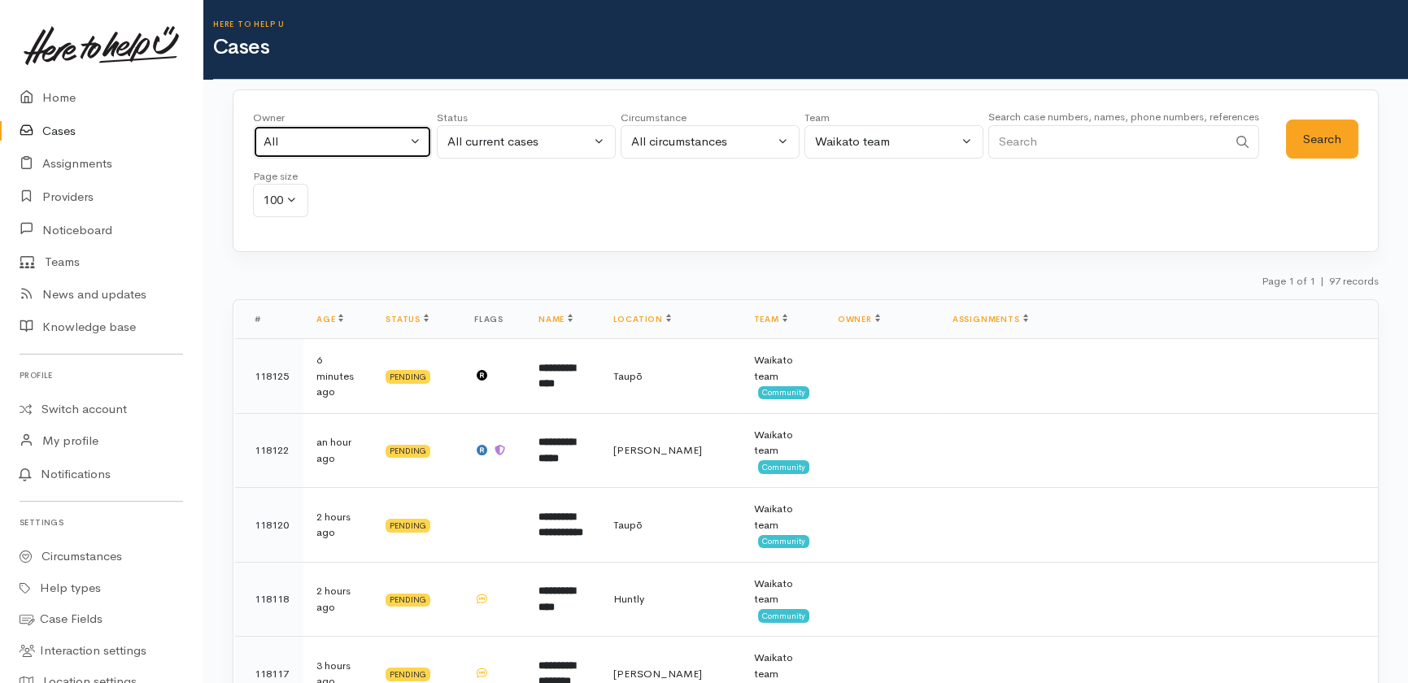
click at [336, 130] on button "All" at bounding box center [342, 141] width 179 height 33
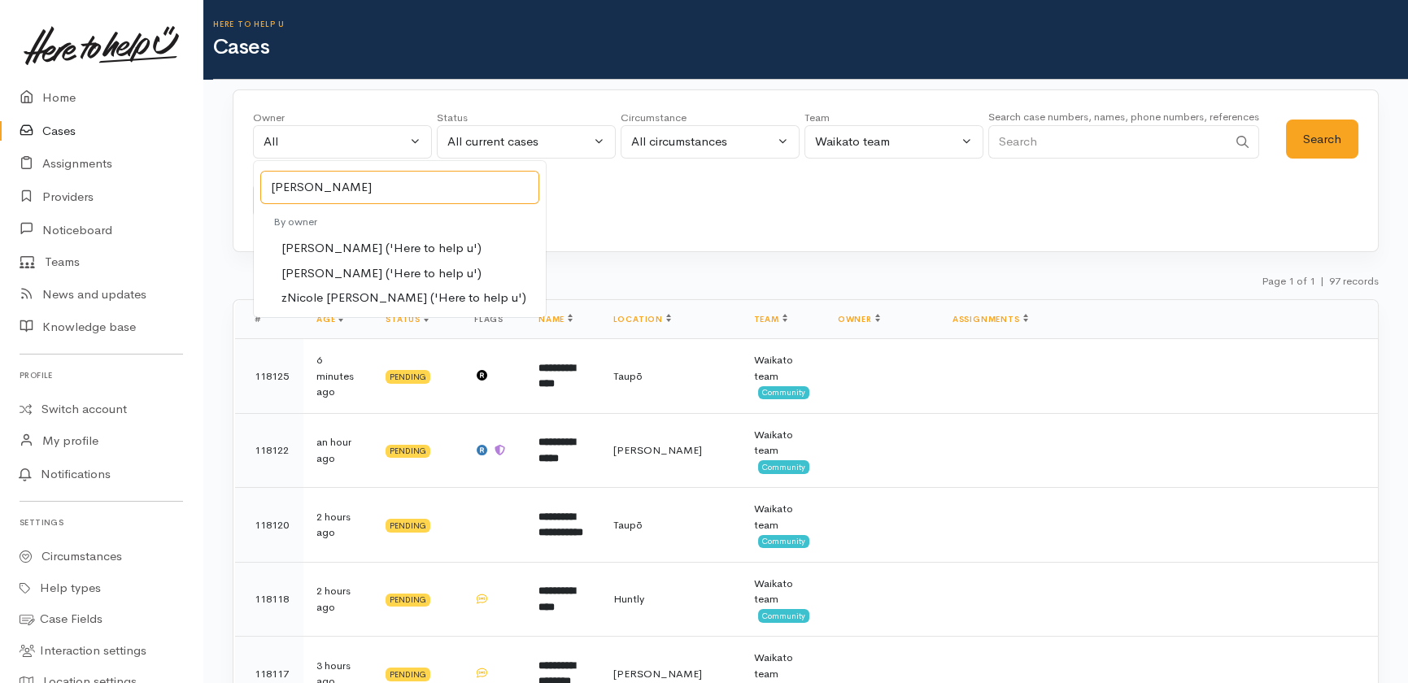
type input "[PERSON_NAME]"
click at [333, 272] on span "[PERSON_NAME] ('Here to help u')" at bounding box center [381, 273] width 200 height 19
select select "2314"
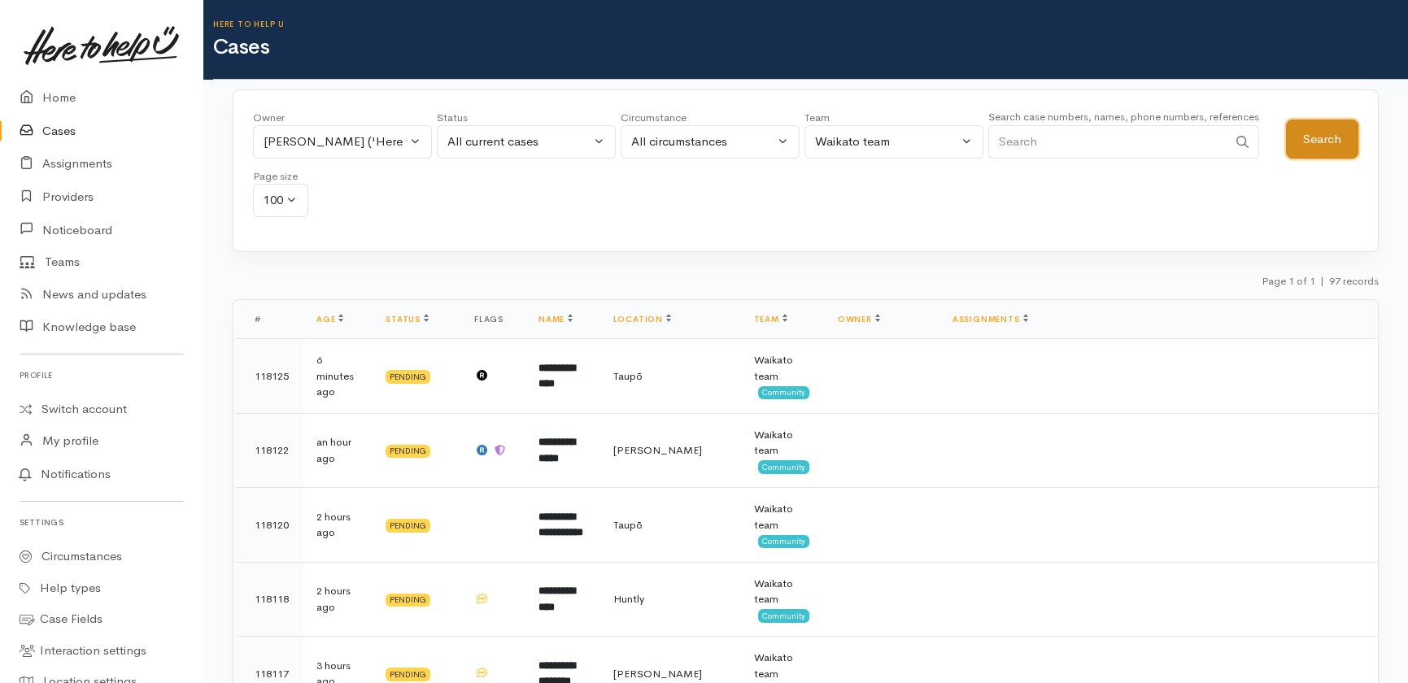
click at [1316, 131] on button "Search" at bounding box center [1322, 140] width 72 height 40
